Goal: Task Accomplishment & Management: Manage account settings

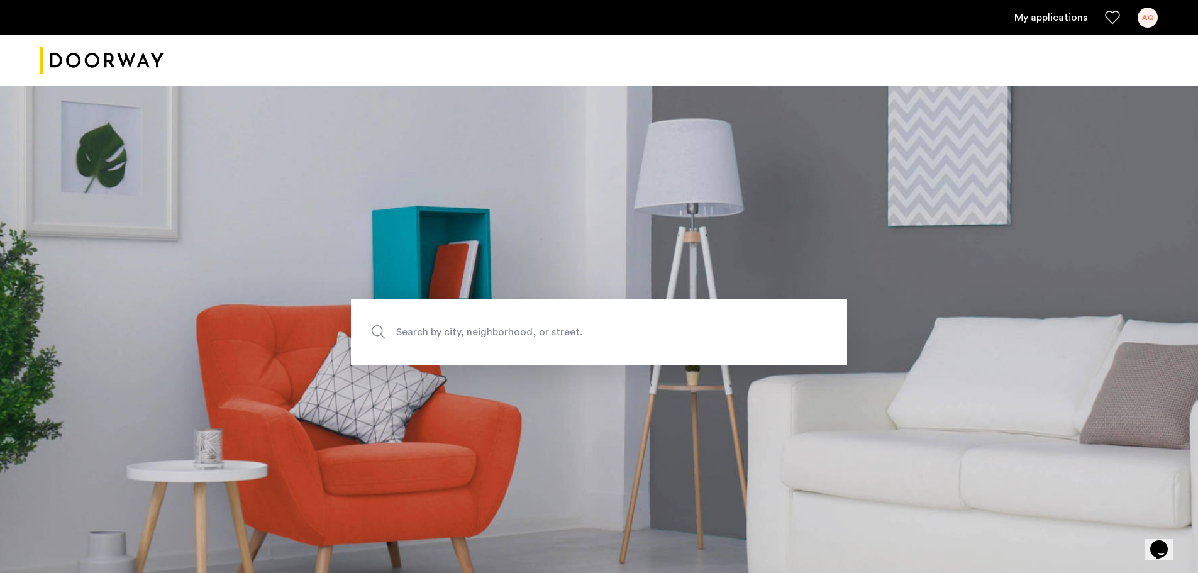
click at [1064, 18] on link "My applications" at bounding box center [1050, 17] width 73 height 15
